Goal: Task Accomplishment & Management: Manage account settings

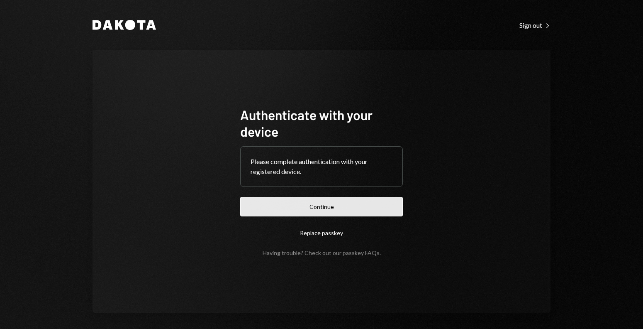
click at [291, 208] on button "Continue" at bounding box center [321, 207] width 163 height 20
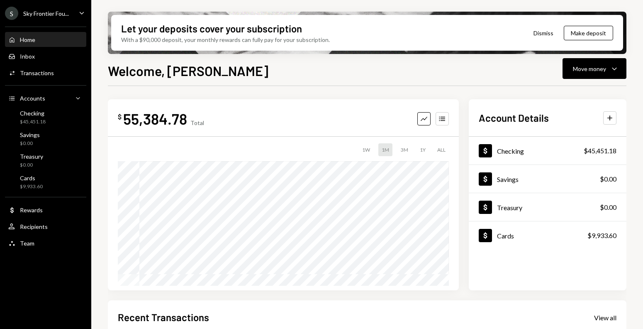
click at [73, 12] on div "S Sky Frontier Fou... Caret Down" at bounding box center [45, 13] width 91 height 13
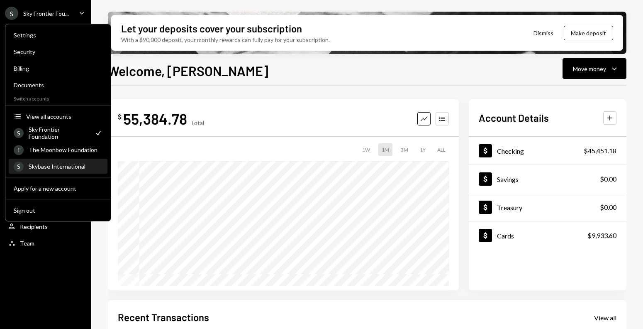
click at [52, 171] on div "S Skybase International" at bounding box center [58, 166] width 89 height 14
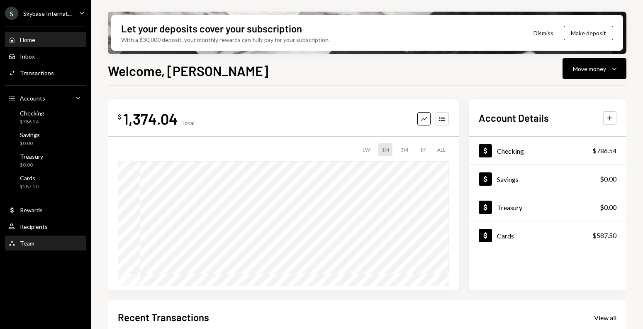
click at [37, 240] on div "Team Team" at bounding box center [45, 243] width 75 height 7
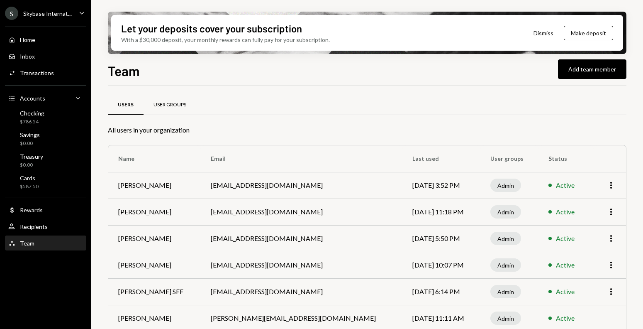
click at [167, 101] on div "User Groups" at bounding box center [170, 105] width 53 height 20
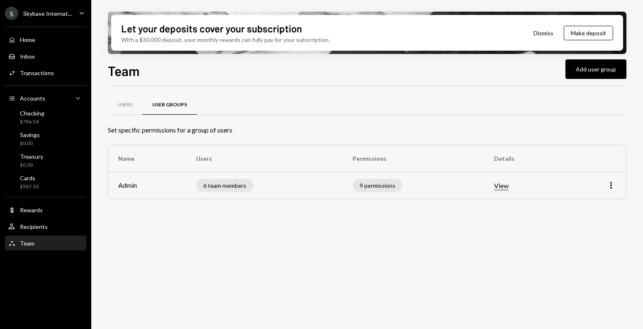
click at [504, 186] on button "View" at bounding box center [501, 185] width 15 height 9
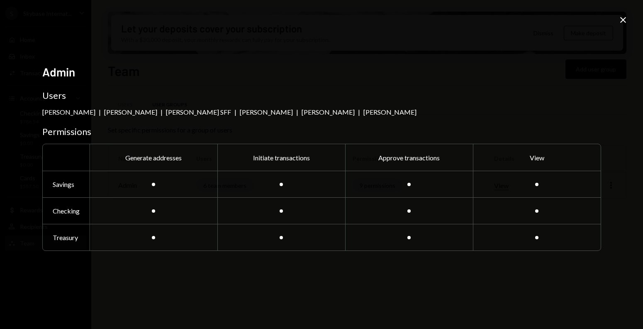
click at [619, 18] on icon "Close" at bounding box center [624, 20] width 10 height 10
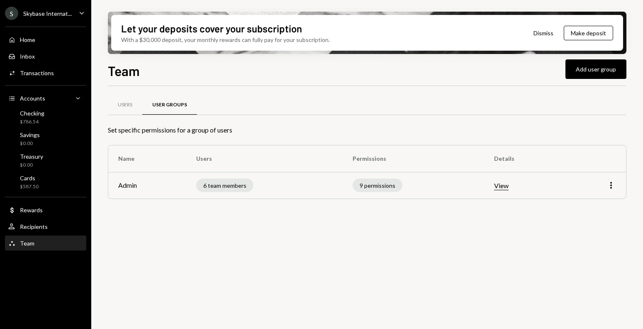
click at [617, 187] on td "More" at bounding box center [596, 185] width 61 height 27
click at [613, 187] on icon "More" at bounding box center [612, 185] width 10 height 10
click at [594, 207] on div "Edit" at bounding box center [593, 203] width 42 height 15
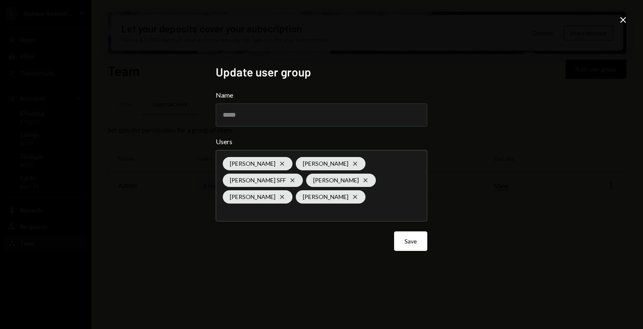
type input "*"
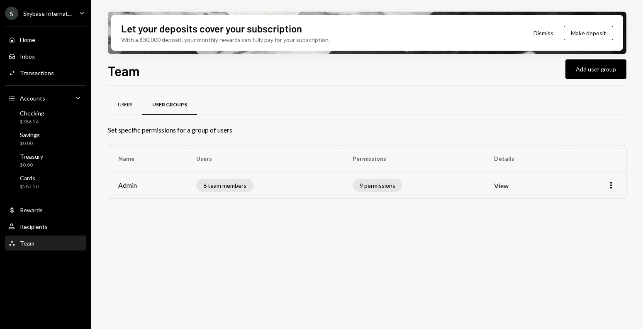
click at [126, 105] on div "Users" at bounding box center [125, 104] width 15 height 7
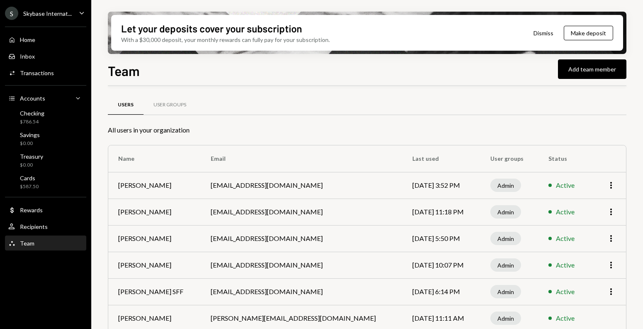
scroll to position [37, 0]
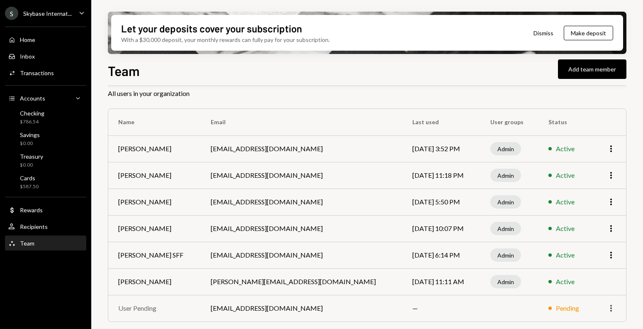
click at [611, 308] on icon "button" at bounding box center [612, 308] width 2 height 7
click at [595, 291] on div "Remove" at bounding box center [593, 290] width 42 height 15
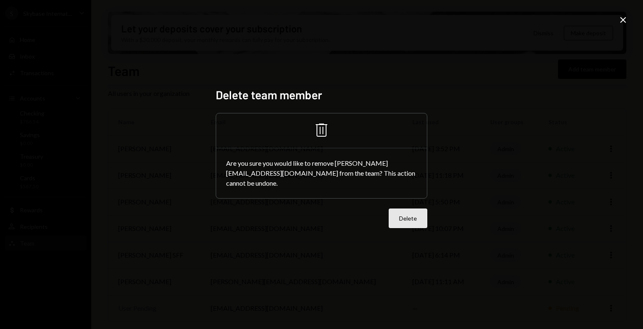
click at [418, 214] on button "Delete" at bounding box center [408, 218] width 39 height 20
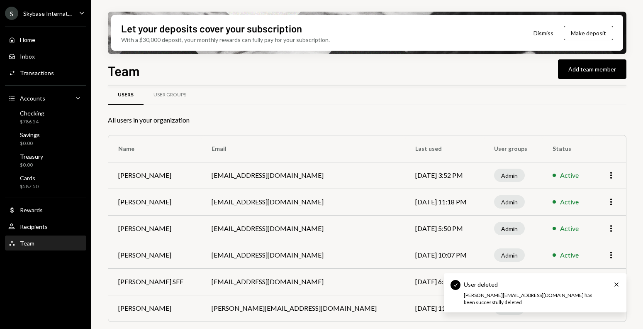
scroll to position [10, 0]
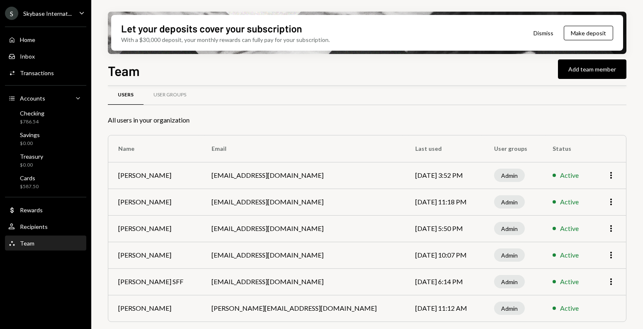
click at [618, 289] on td "More" at bounding box center [610, 281] width 33 height 27
click at [585, 76] on button "Add team member" at bounding box center [592, 69] width 68 height 20
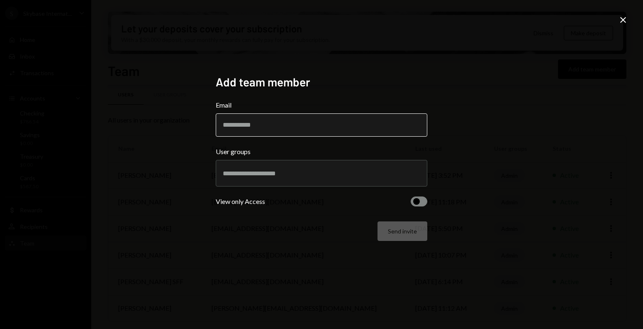
click at [321, 134] on input "Email" at bounding box center [322, 124] width 212 height 23
type input "**********"
click at [295, 172] on input "text" at bounding box center [322, 172] width 198 height 7
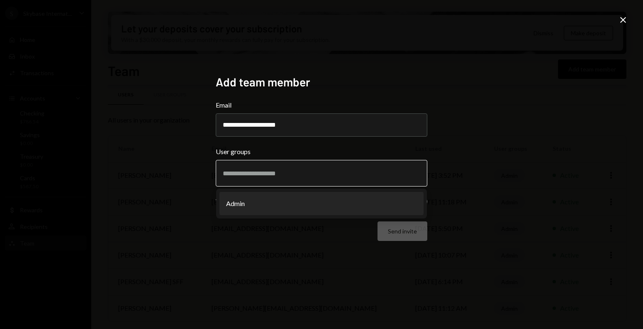
click at [286, 201] on li "Admin" at bounding box center [322, 203] width 204 height 23
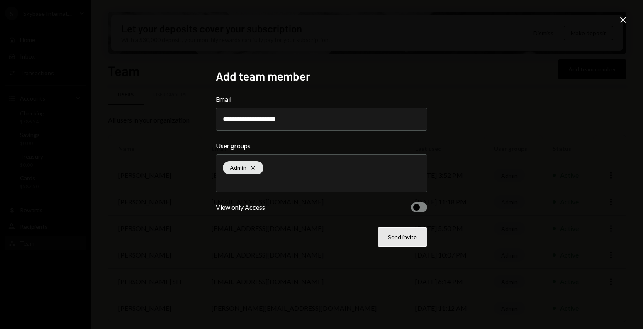
click at [405, 242] on button "Send invite" at bounding box center [403, 237] width 50 height 20
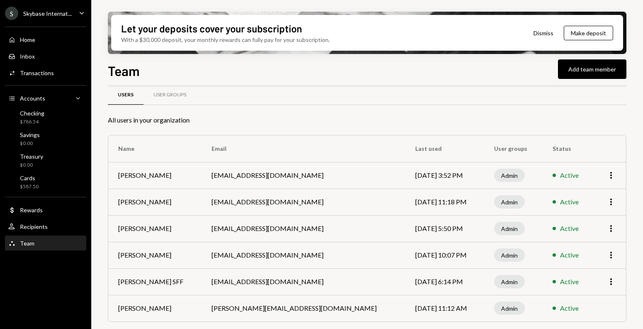
scroll to position [37, 0]
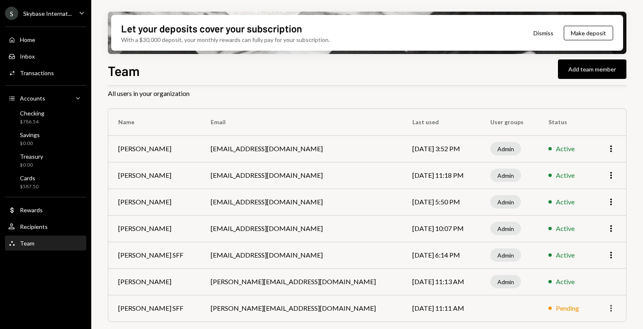
click at [610, 311] on icon "More" at bounding box center [612, 308] width 10 height 10
click at [592, 293] on div "Remove" at bounding box center [593, 290] width 42 height 15
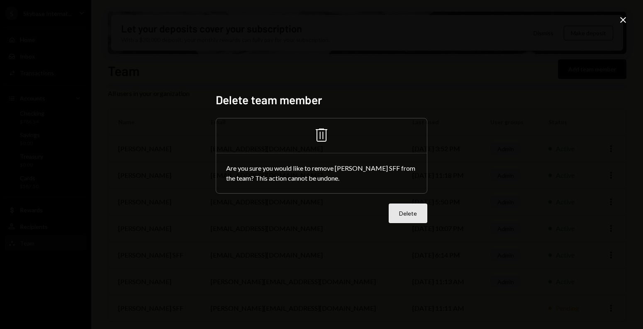
click at [405, 219] on button "Delete" at bounding box center [408, 213] width 39 height 20
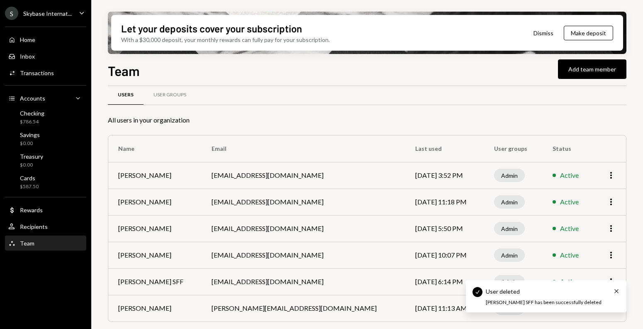
scroll to position [10, 0]
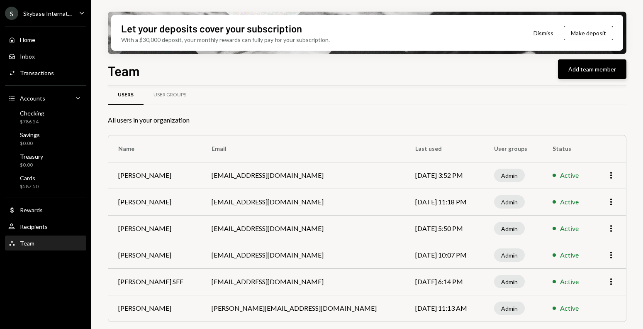
click at [577, 75] on button "Add team member" at bounding box center [592, 69] width 68 height 20
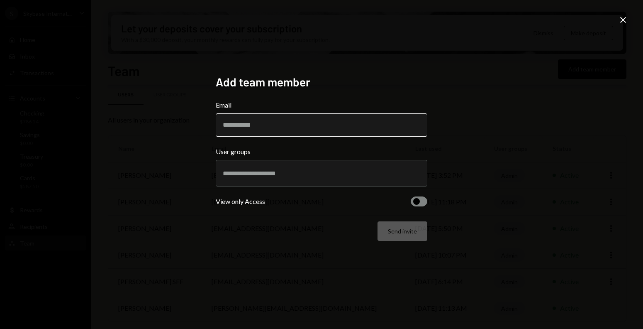
click at [321, 122] on input "Email" at bounding box center [322, 124] width 212 height 23
type input "**********"
click at [302, 171] on input "text" at bounding box center [322, 172] width 198 height 7
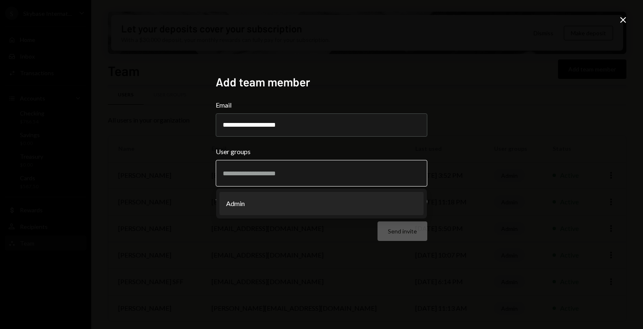
click at [291, 202] on li "Admin" at bounding box center [322, 203] width 204 height 23
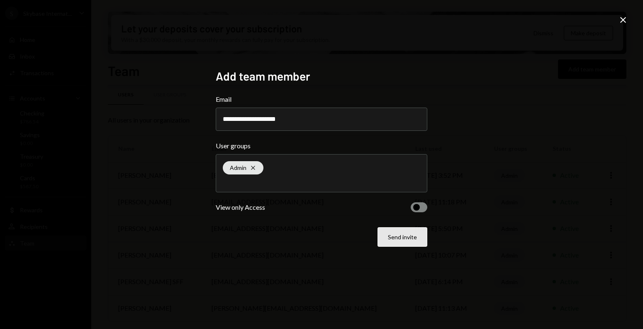
click at [399, 242] on button "Send invite" at bounding box center [403, 237] width 50 height 20
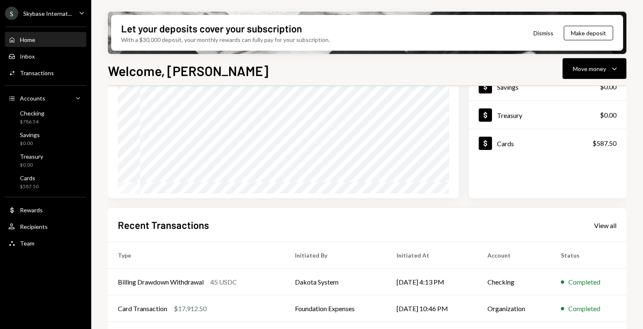
scroll to position [105, 0]
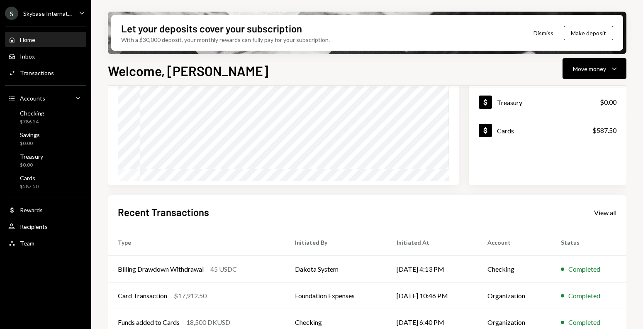
click at [83, 13] on icon "Main" at bounding box center [82, 13] width 4 height 2
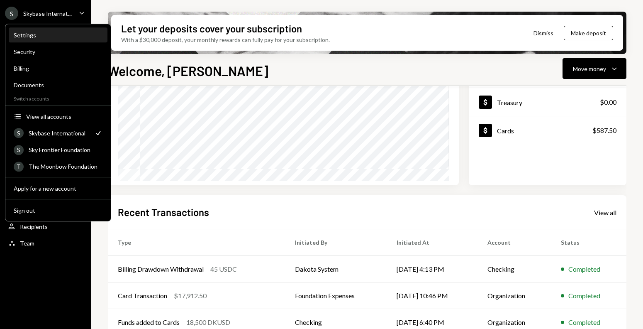
click at [71, 36] on div "Settings" at bounding box center [58, 35] width 89 height 7
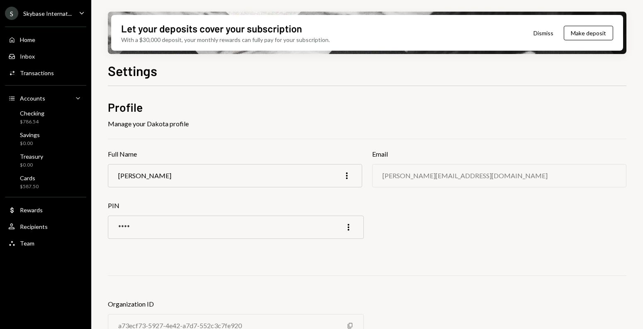
click at [68, 10] on div "Skybase Internat..." at bounding box center [47, 13] width 49 height 7
click at [210, 109] on h2 "Profile" at bounding box center [367, 107] width 519 height 16
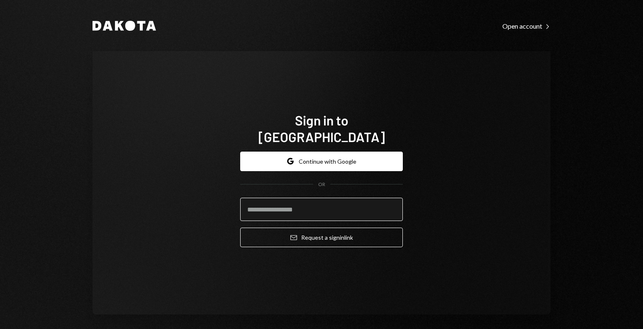
click at [263, 198] on input "email" at bounding box center [321, 209] width 163 height 23
type input "**********"
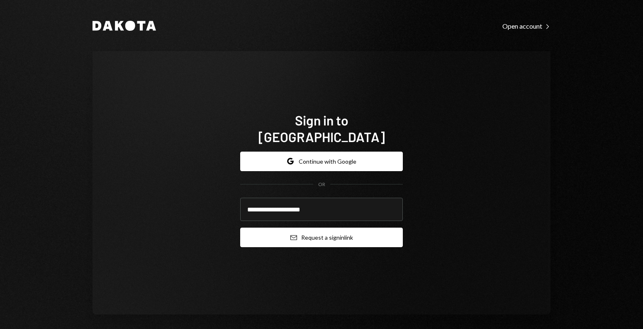
click at [279, 228] on button "Email Request a sign in link" at bounding box center [321, 237] width 163 height 20
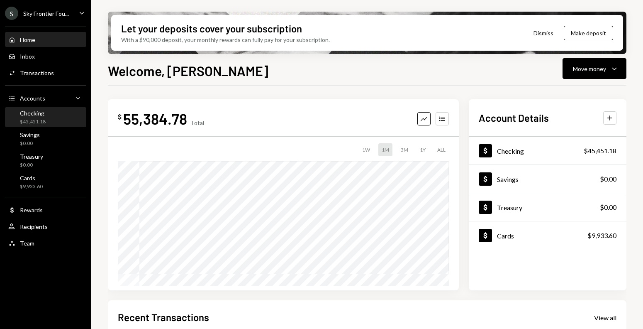
click at [50, 119] on div "Checking $45,451.18" at bounding box center [45, 118] width 75 height 16
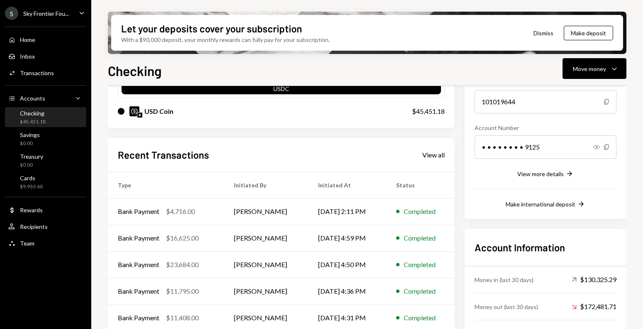
scroll to position [122, 0]
